Goal: Information Seeking & Learning: Check status

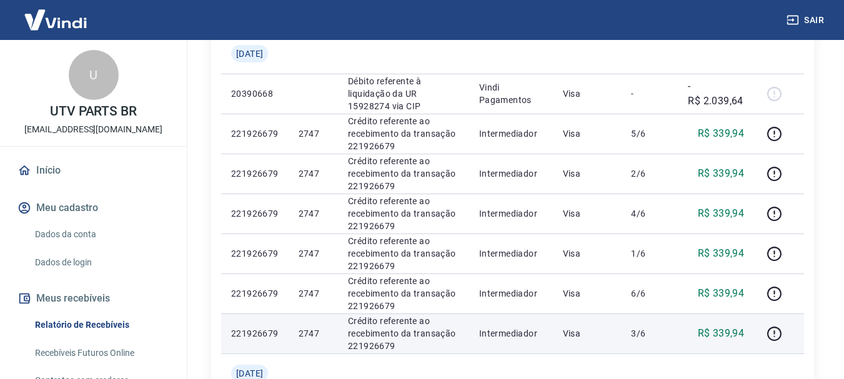
scroll to position [250, 0]
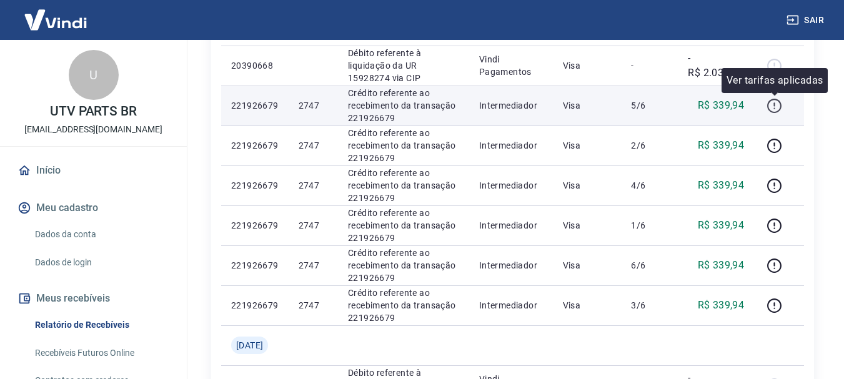
click at [773, 107] on icon "button" at bounding box center [775, 106] width 16 height 16
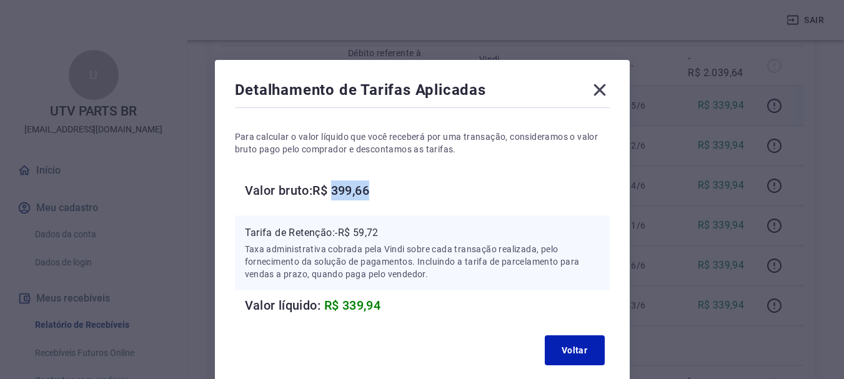
drag, startPoint x: 338, startPoint y: 191, endPoint x: 391, endPoint y: 191, distance: 53.1
click at [391, 191] on h6 "Valor bruto: R$ 399,66" at bounding box center [427, 191] width 365 height 20
drag, startPoint x: 335, startPoint y: 233, endPoint x: 192, endPoint y: 233, distance: 143.1
click at [189, 233] on div "Detalhamento de Tarifas Aplicadas Para calcular o valor líquido que você recebe…" at bounding box center [422, 189] width 844 height 379
click at [441, 188] on h6 "Valor bruto: R$ 399,66" at bounding box center [427, 191] width 365 height 20
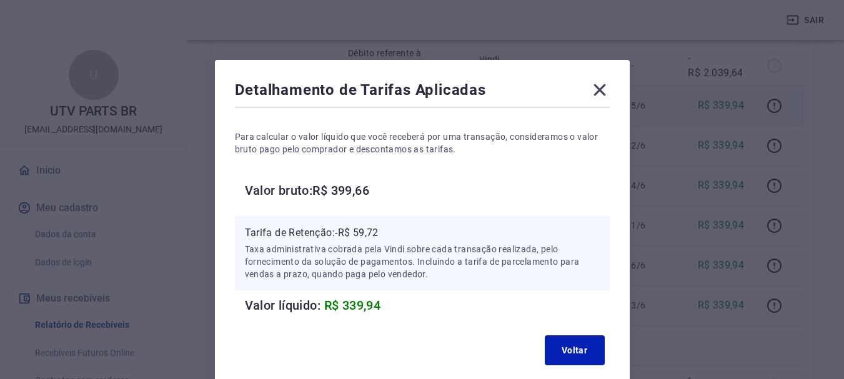
click at [597, 86] on icon at bounding box center [600, 90] width 12 height 12
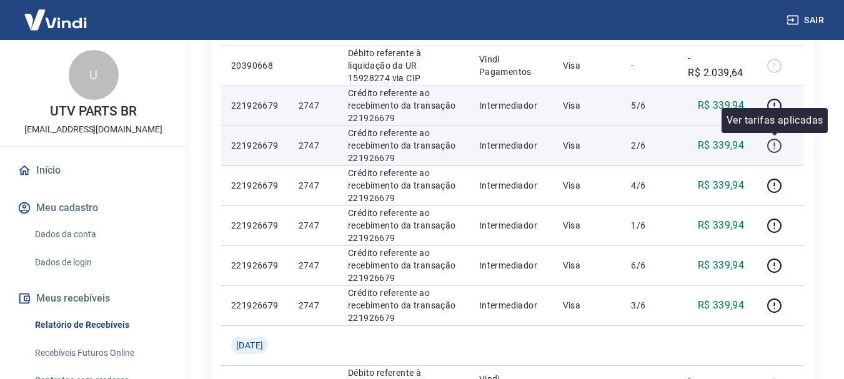
click at [776, 141] on icon "button" at bounding box center [775, 146] width 16 height 16
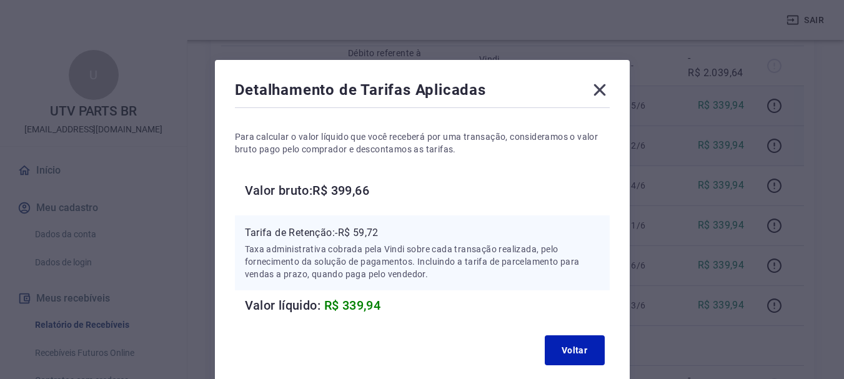
click at [600, 90] on icon at bounding box center [600, 90] width 12 height 12
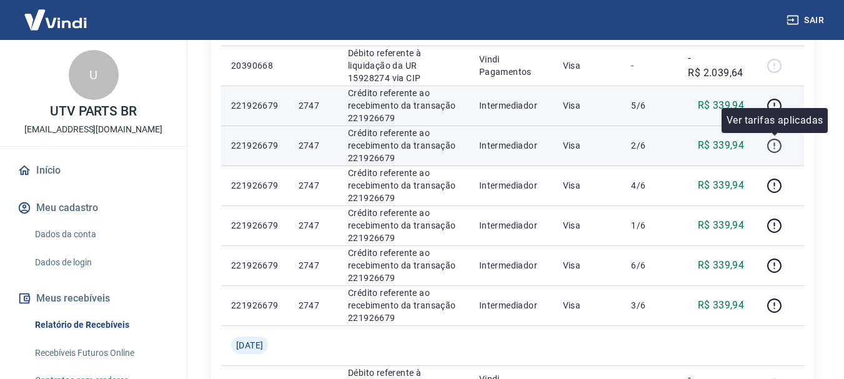
click at [779, 143] on icon "button" at bounding box center [775, 146] width 16 height 16
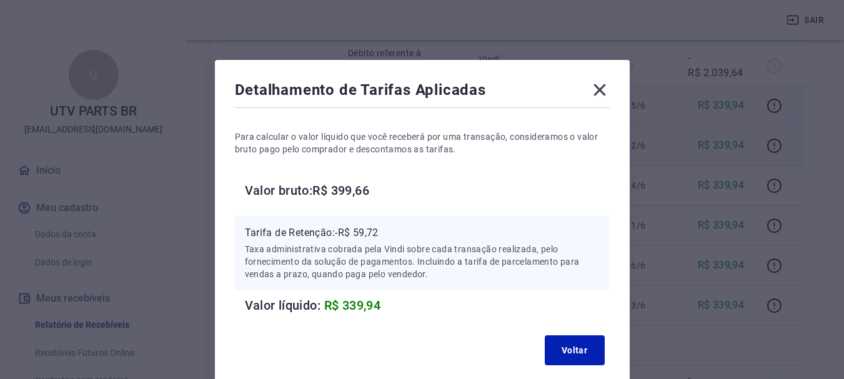
click at [603, 90] on icon at bounding box center [600, 90] width 20 height 20
